Goal: Obtain resource: Download file/media

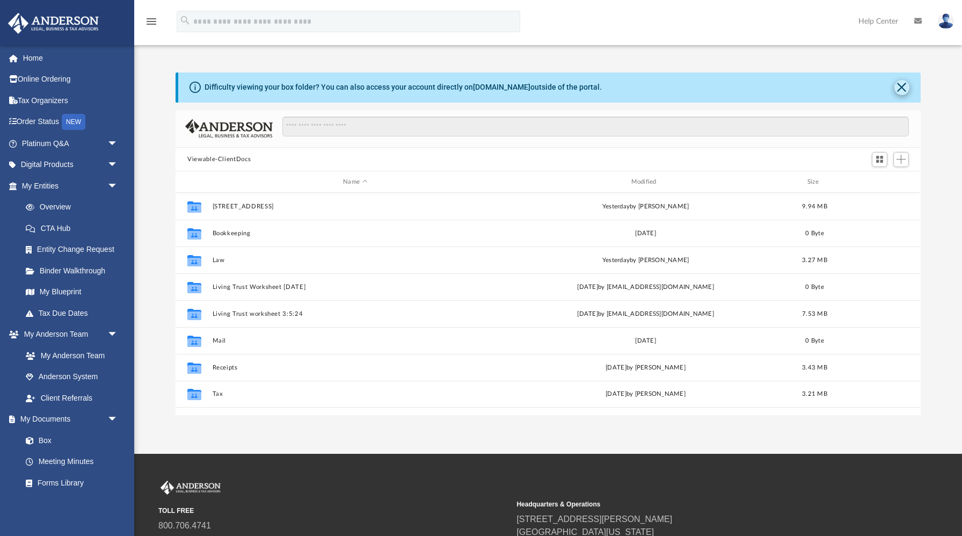
scroll to position [244, 745]
click at [902, 85] on button "Close" at bounding box center [901, 87] width 15 height 15
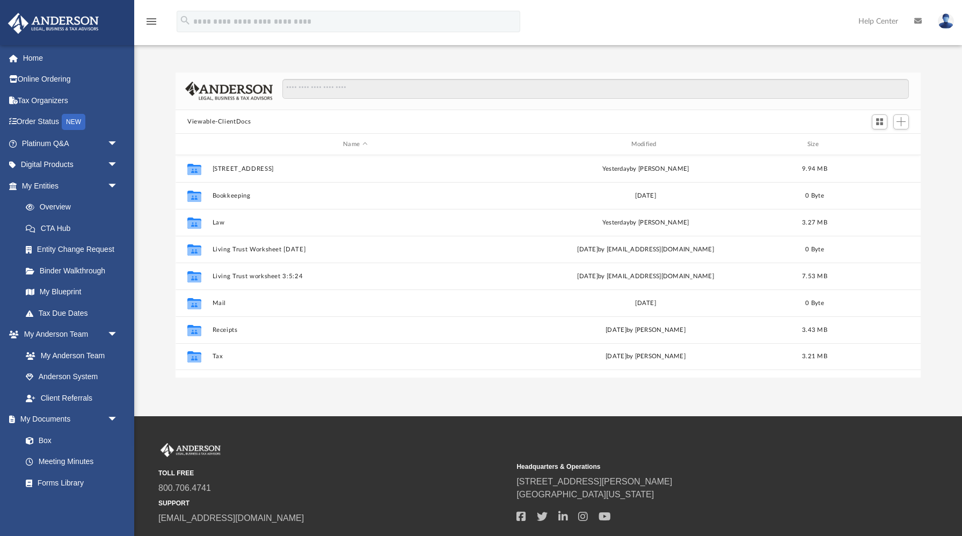
click at [238, 123] on button "Viewable-ClientDocs" at bounding box center [218, 122] width 63 height 10
click at [226, 122] on button "Viewable-ClientDocs" at bounding box center [218, 122] width 63 height 10
click at [308, 89] on input "Search files and folders" at bounding box center [595, 89] width 626 height 20
click at [218, 120] on button "Viewable-ClientDocs" at bounding box center [218, 122] width 63 height 10
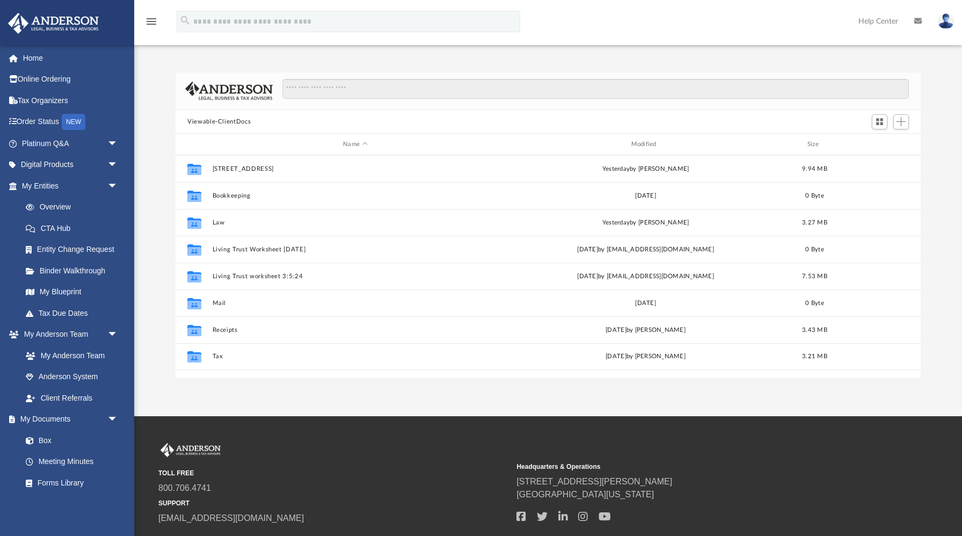
click at [218, 120] on button "Viewable-ClientDocs" at bounding box center [218, 122] width 63 height 10
click at [295, 92] on input "Search files and folders" at bounding box center [595, 89] width 626 height 20
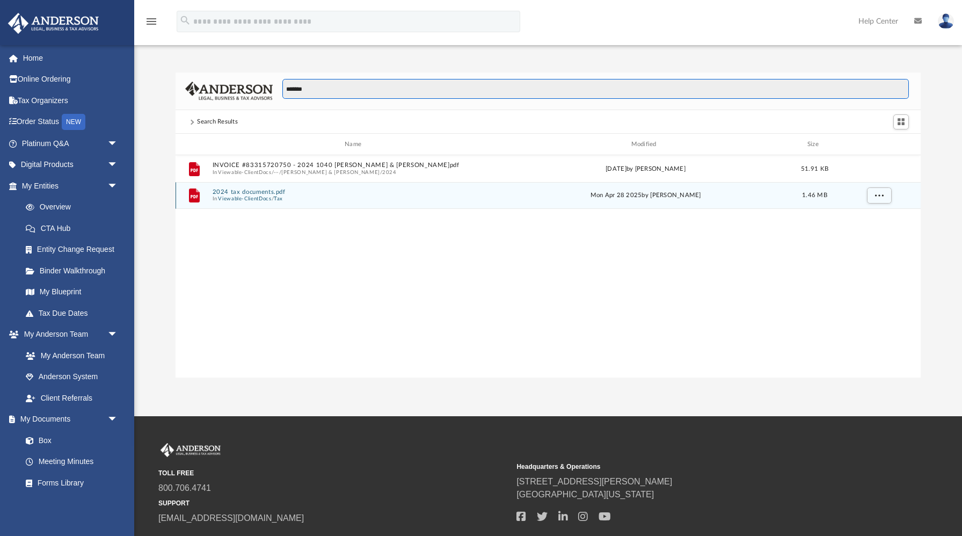
type input "*******"
click at [315, 197] on span "In Viewable-ClientDocs / Tax" at bounding box center [356, 198] width 286 height 7
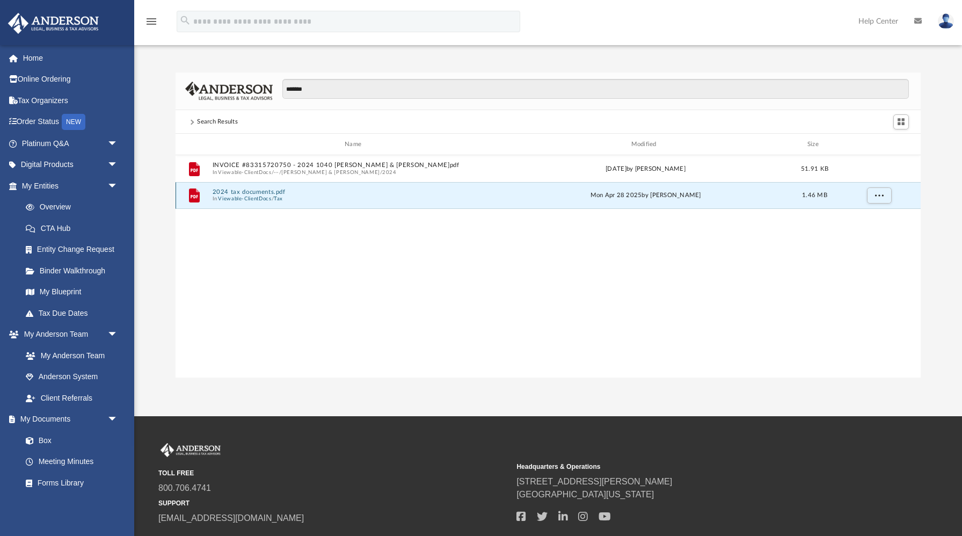
click at [315, 197] on span "In Viewable-ClientDocs / Tax" at bounding box center [356, 198] width 286 height 7
click at [232, 192] on button "2024 tax documents.pdf" at bounding box center [356, 191] width 286 height 7
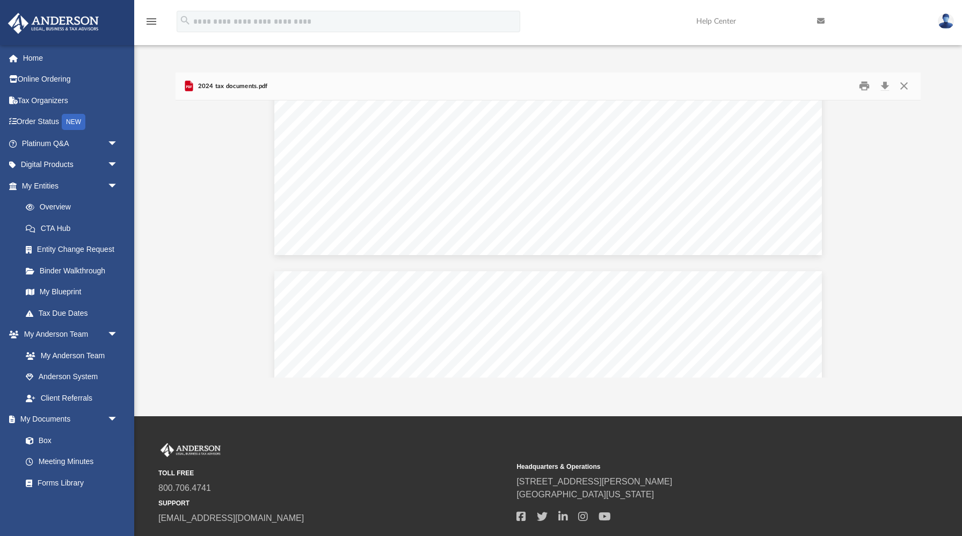
scroll to position [7643, 0]
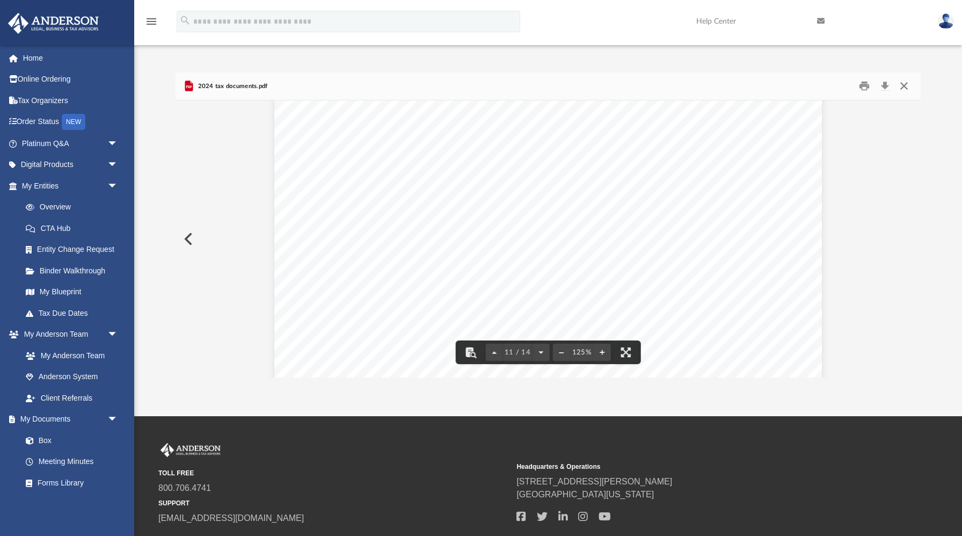
click at [903, 83] on button "Close" at bounding box center [903, 86] width 19 height 17
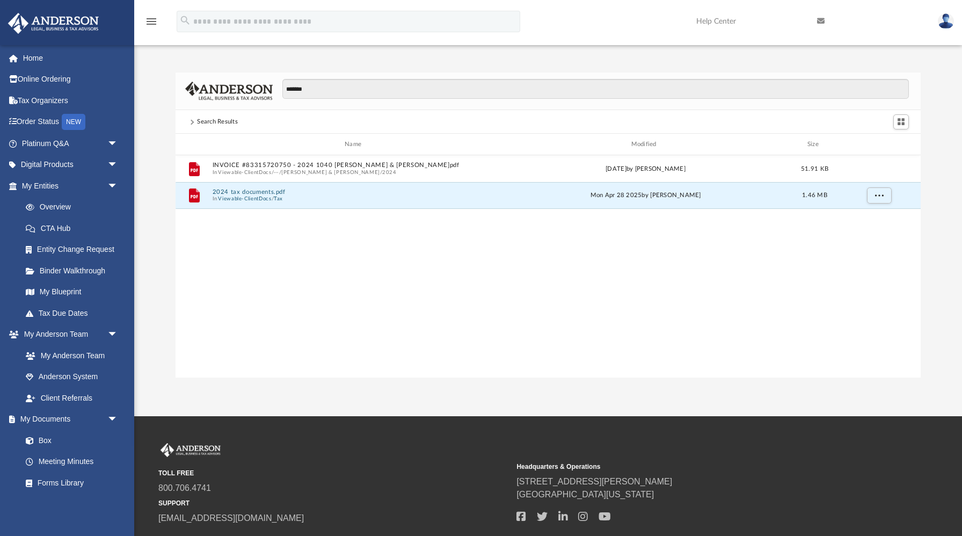
click at [192, 122] on span at bounding box center [191, 121] width 5 height 5
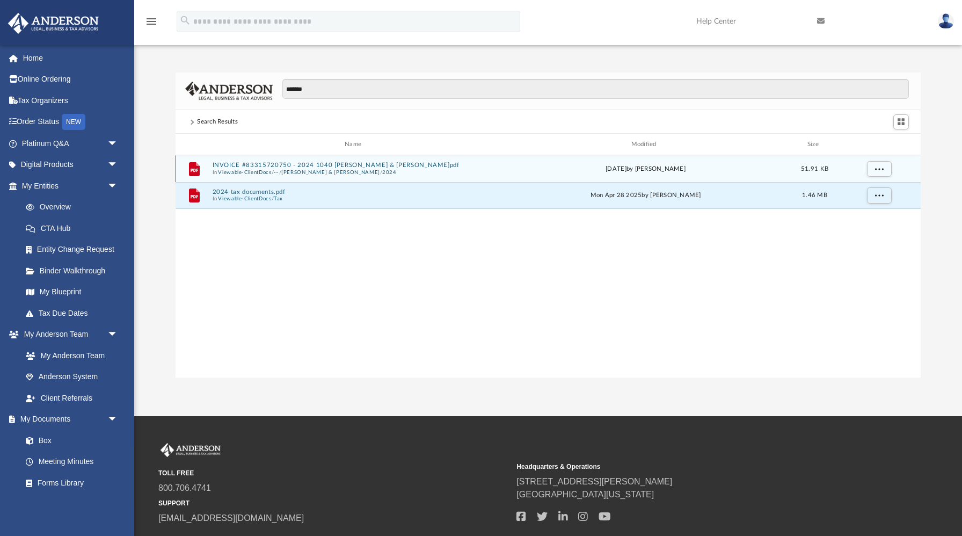
click at [271, 169] on button "Viewable-ClientDocs" at bounding box center [244, 172] width 53 height 7
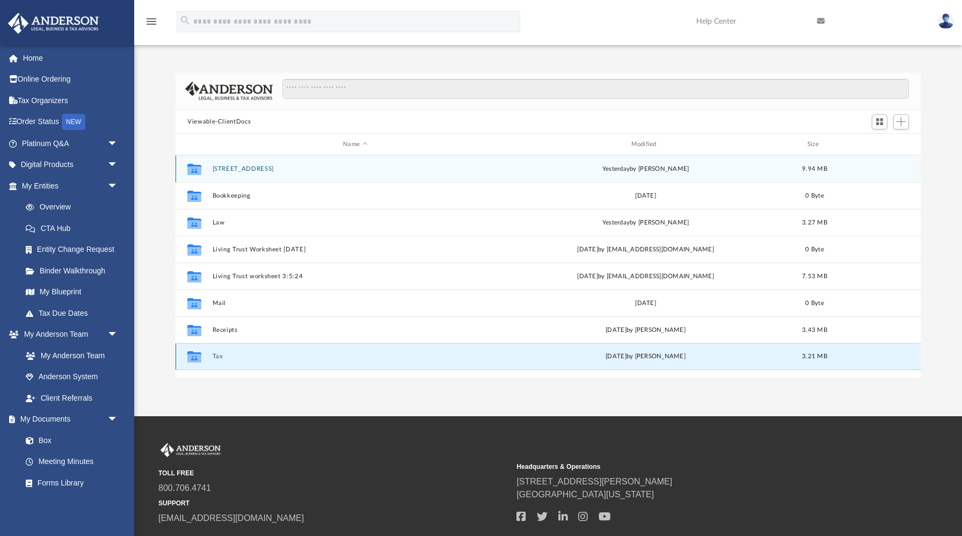
click at [216, 357] on button "Tax" at bounding box center [356, 356] width 286 height 7
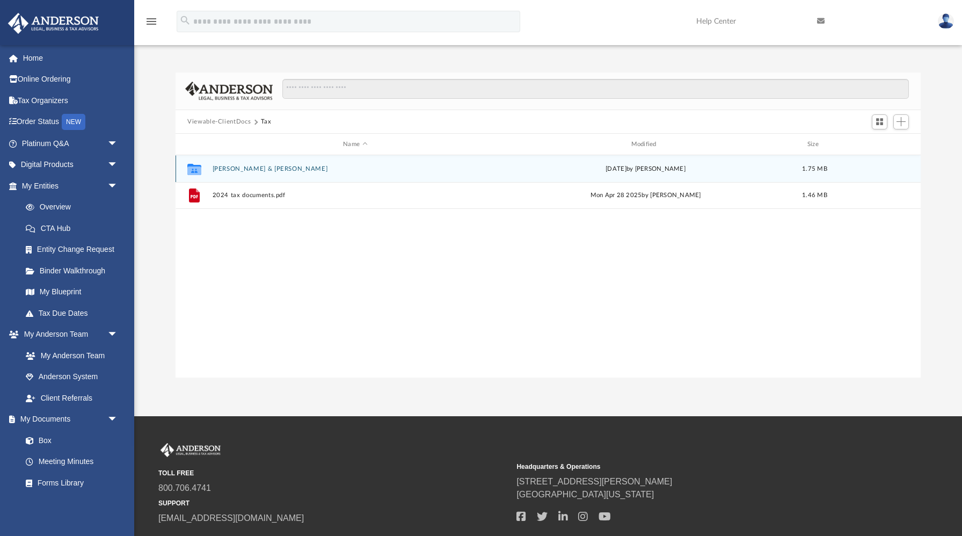
click at [316, 170] on button "[PERSON_NAME] & [PERSON_NAME]" at bounding box center [356, 168] width 286 height 7
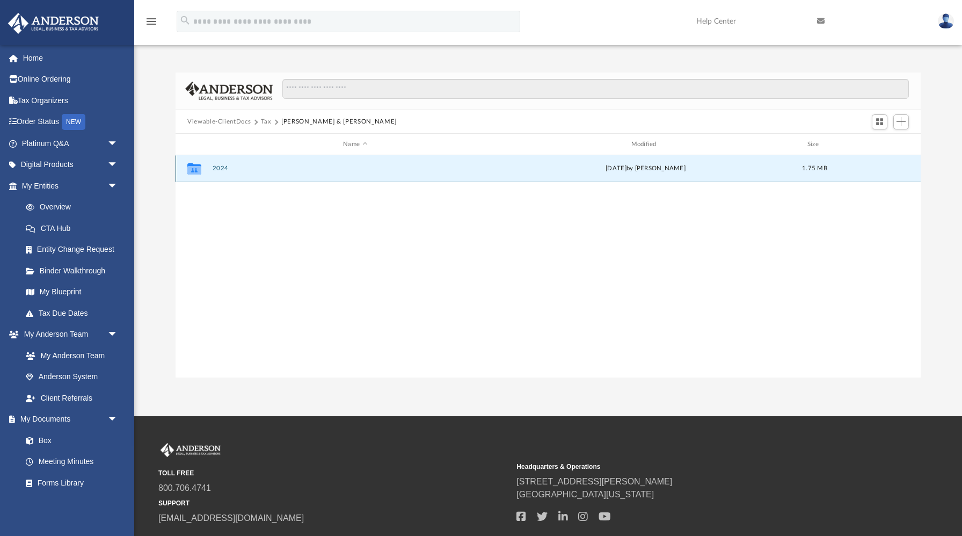
click at [218, 168] on button "2024" at bounding box center [356, 168] width 286 height 7
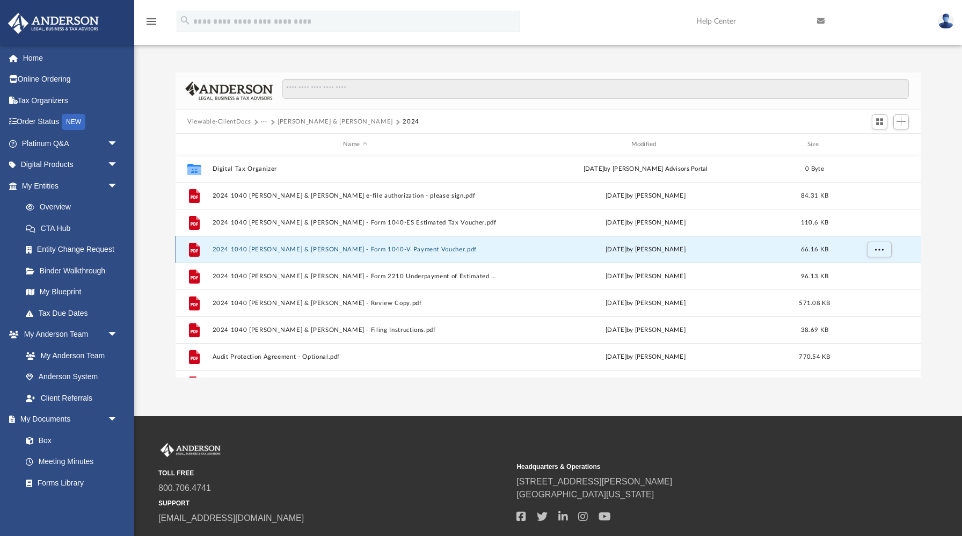
click at [451, 249] on button "2024 1040 [PERSON_NAME] & [PERSON_NAME] - Form 1040-V Payment Voucher.pdf" at bounding box center [356, 249] width 286 height 7
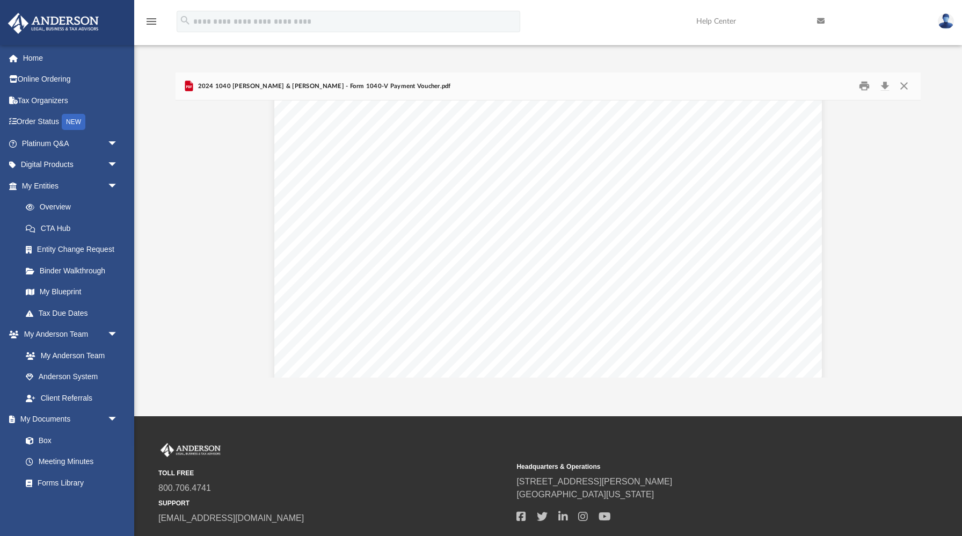
scroll to position [0, 0]
click at [186, 237] on button "Preview" at bounding box center [188, 239] width 24 height 30
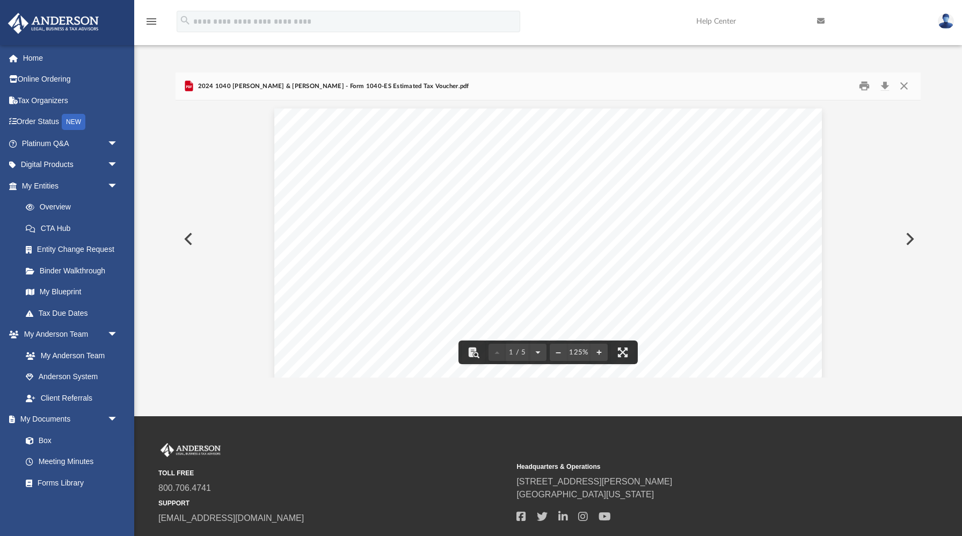
click at [187, 236] on button "Preview" at bounding box center [188, 239] width 24 height 30
click at [189, 86] on icon "Preview" at bounding box center [189, 86] width 8 height 11
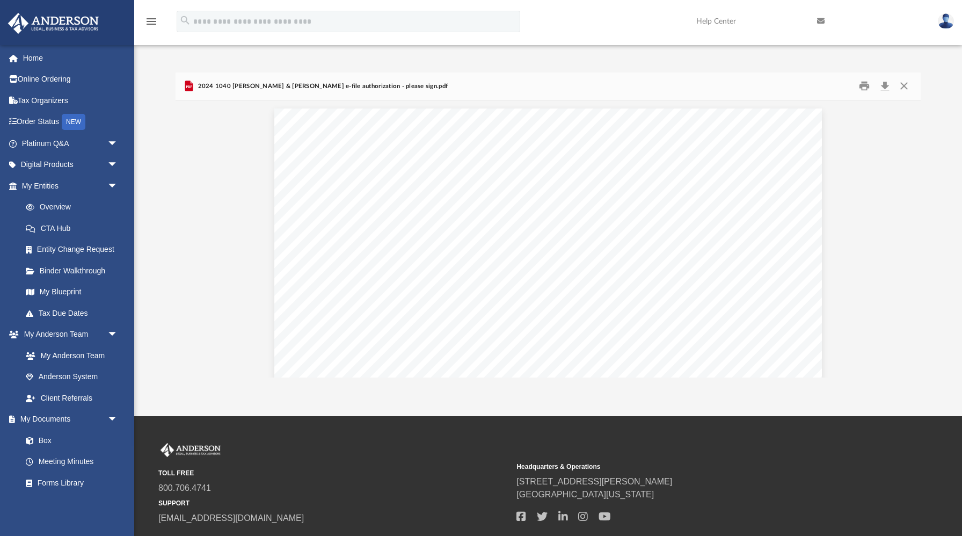
click at [189, 86] on icon "Preview" at bounding box center [189, 86] width 8 height 11
click at [901, 85] on button "Close" at bounding box center [903, 86] width 19 height 17
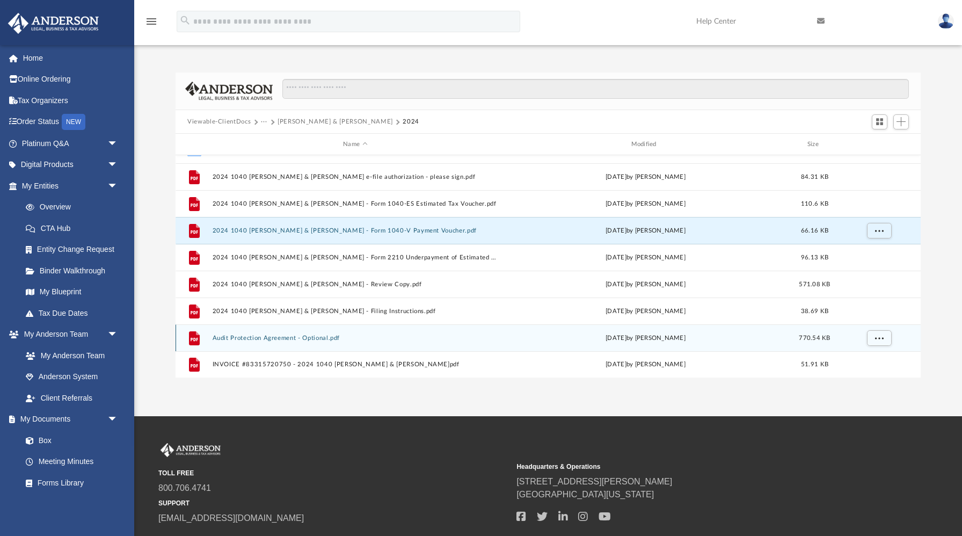
scroll to position [18, 0]
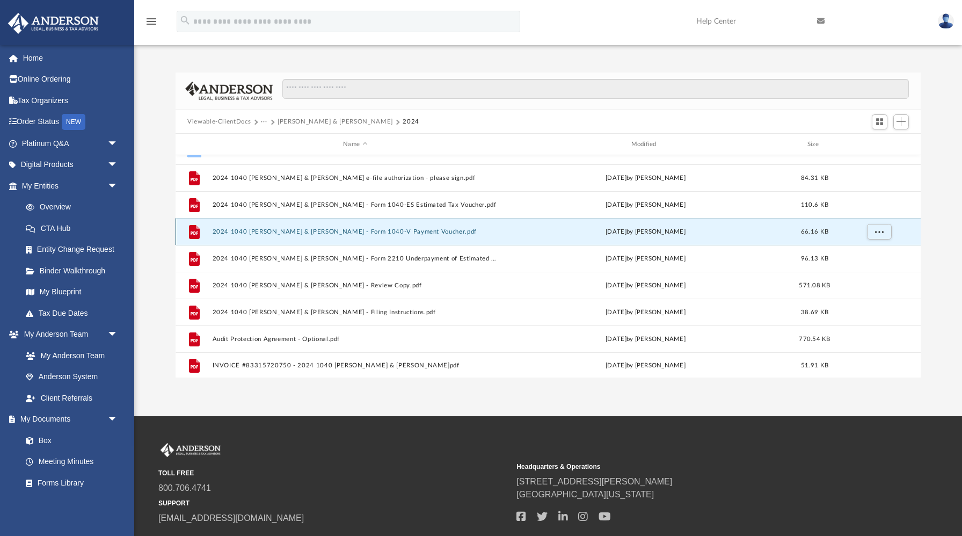
click at [448, 227] on div "File 2024 1040 [PERSON_NAME] & [PERSON_NAME] - Form 1040-V Payment Voucher.pdf …" at bounding box center [548, 231] width 745 height 27
click at [195, 232] on icon "grid" at bounding box center [195, 232] width 8 height 3
click at [190, 230] on icon "grid" at bounding box center [194, 232] width 11 height 14
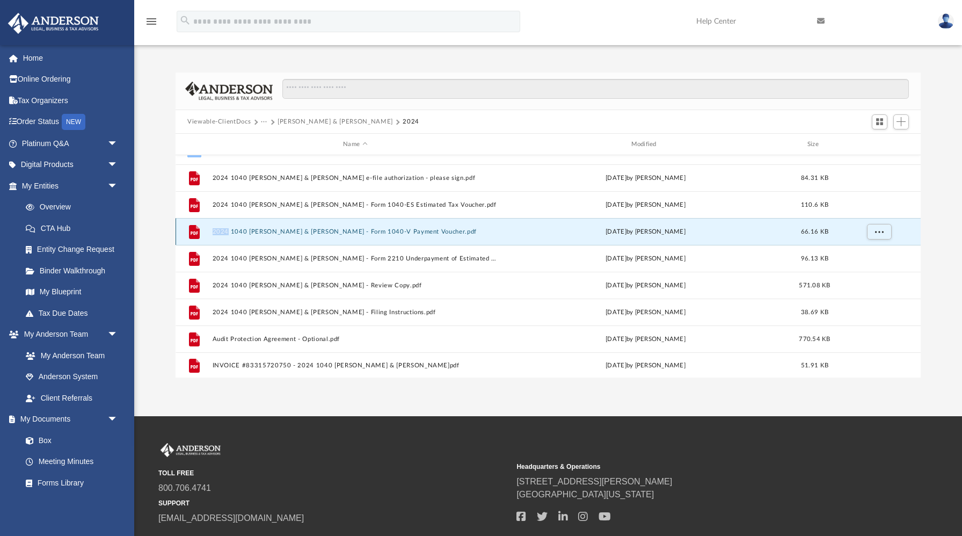
click at [190, 230] on icon "grid" at bounding box center [194, 232] width 11 height 14
click at [884, 232] on button "More options" at bounding box center [879, 232] width 25 height 16
click at [212, 229] on div "File 2024 1040 [PERSON_NAME] & [PERSON_NAME] - Form 1040-V Payment Voucher.pdf …" at bounding box center [548, 231] width 745 height 27
click at [211, 228] on div "File 2024 1040 [PERSON_NAME] & [PERSON_NAME] - Form 1040-V Payment Voucher.pdf …" at bounding box center [548, 231] width 745 height 27
click at [190, 231] on icon "grid" at bounding box center [194, 232] width 11 height 14
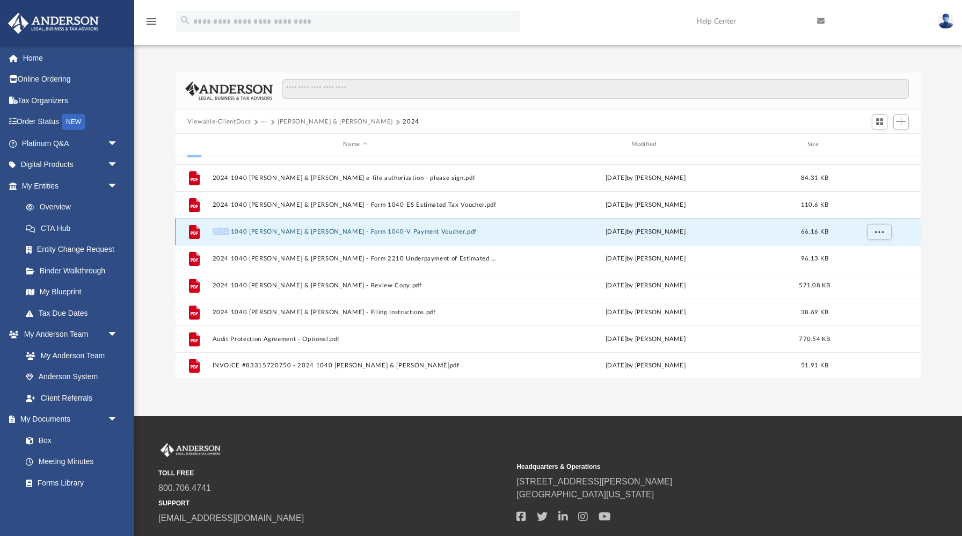
click at [190, 231] on icon "grid" at bounding box center [194, 232] width 11 height 14
click at [196, 231] on icon "grid" at bounding box center [194, 232] width 11 height 14
click at [445, 231] on button "2024 1040 [PERSON_NAME] & [PERSON_NAME] - Form 1040-V Payment Voucher.pdf" at bounding box center [356, 231] width 286 height 7
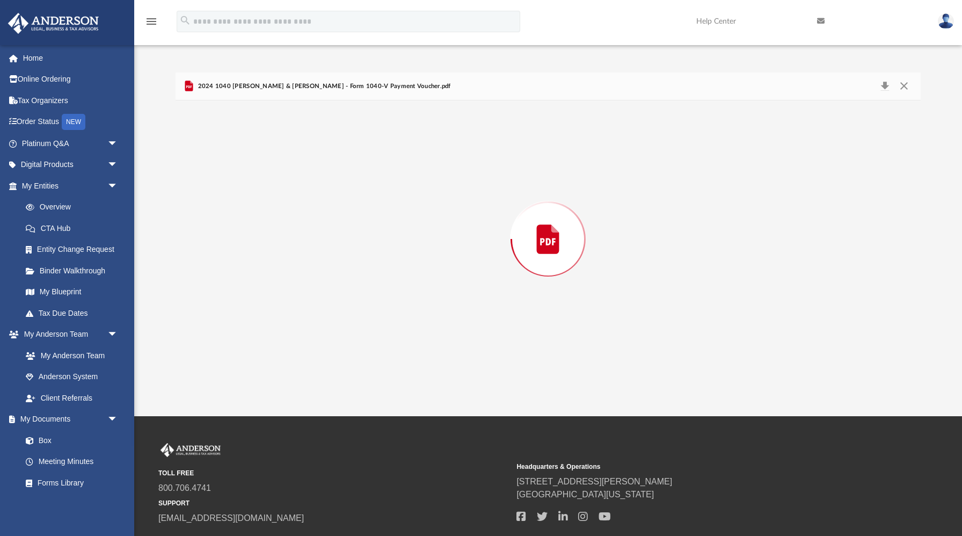
click at [445, 231] on div "Preview" at bounding box center [548, 238] width 745 height 277
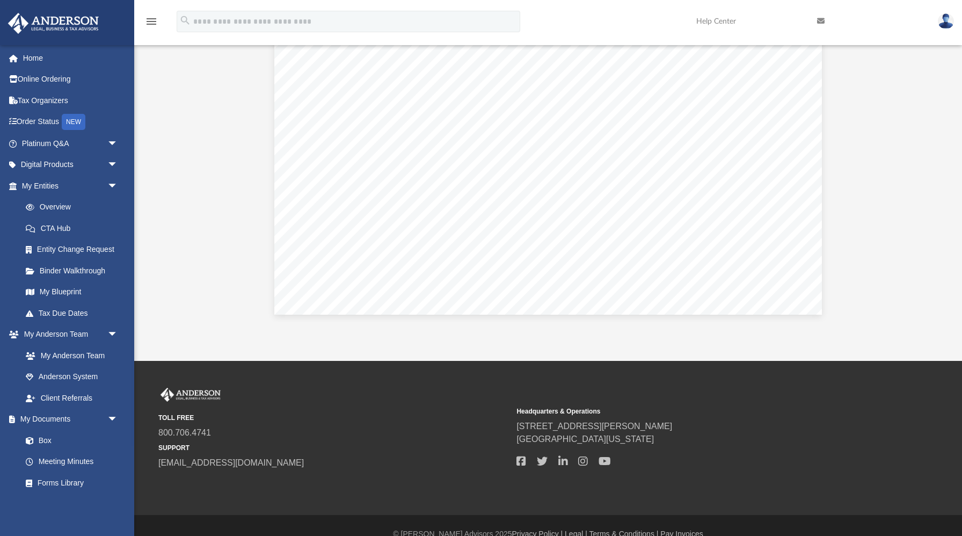
scroll to position [0, 0]
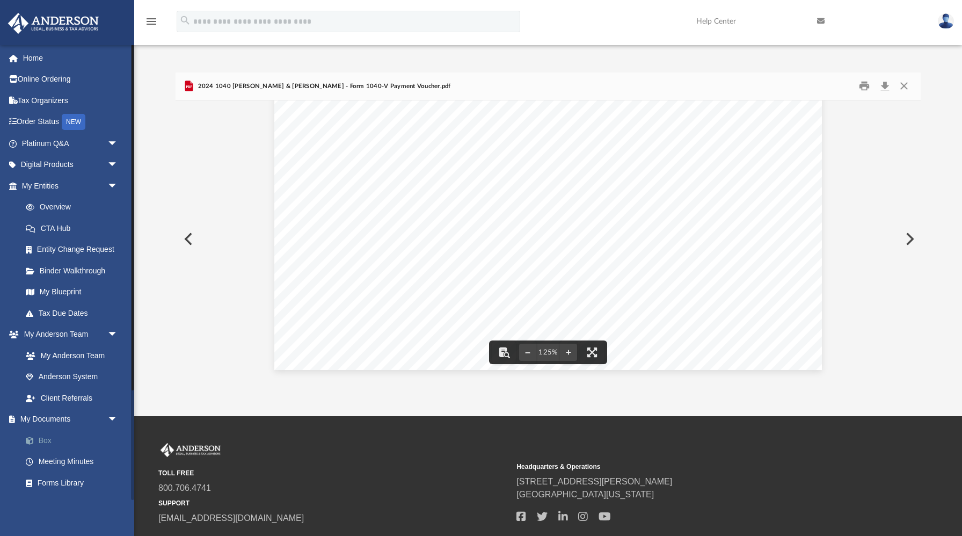
click at [43, 440] on link "Box" at bounding box center [74, 439] width 119 height 21
click at [41, 439] on link "Box" at bounding box center [74, 439] width 119 height 21
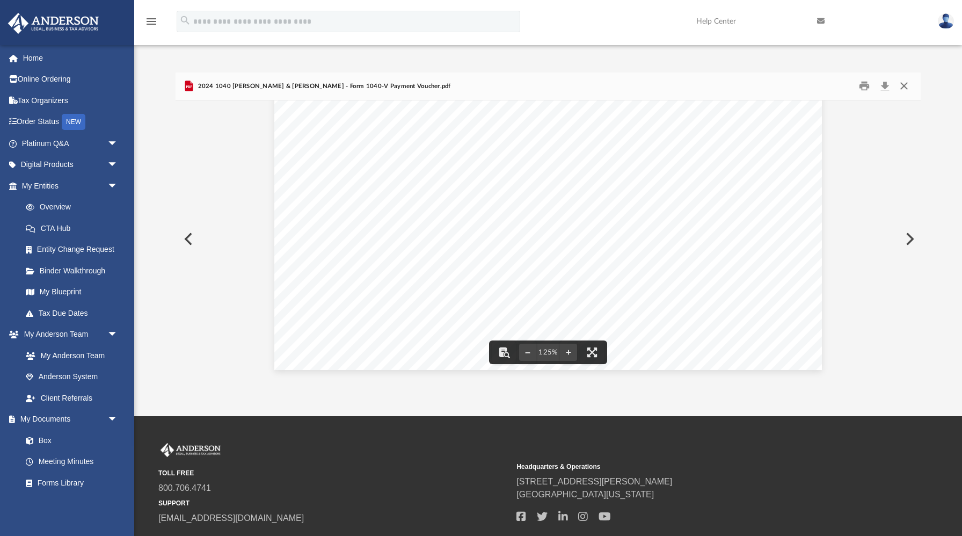
click at [904, 87] on button "Close" at bounding box center [903, 86] width 19 height 17
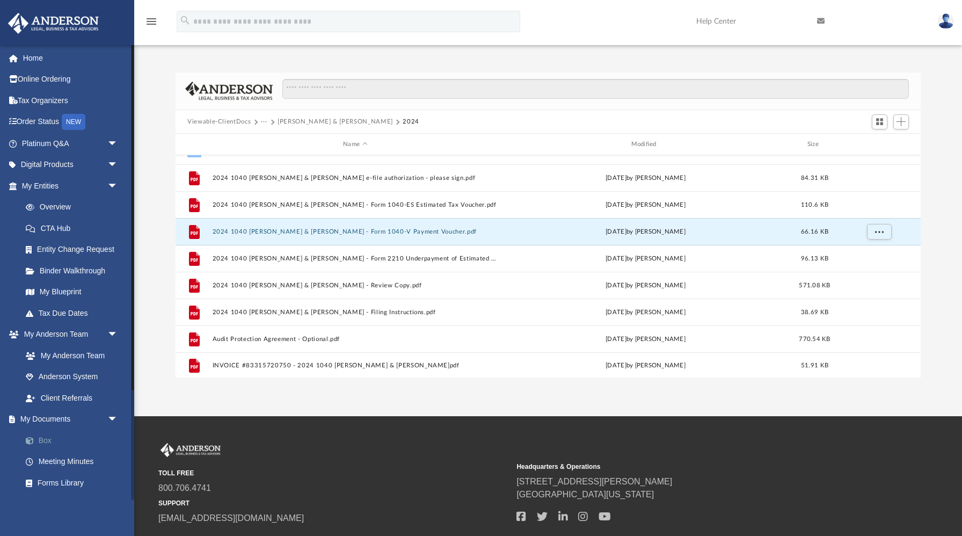
click at [45, 438] on link "Box" at bounding box center [74, 439] width 119 height 21
click at [32, 440] on span at bounding box center [35, 441] width 7 height 8
click at [45, 440] on link "Box" at bounding box center [74, 439] width 119 height 21
